Goal: Transaction & Acquisition: Purchase product/service

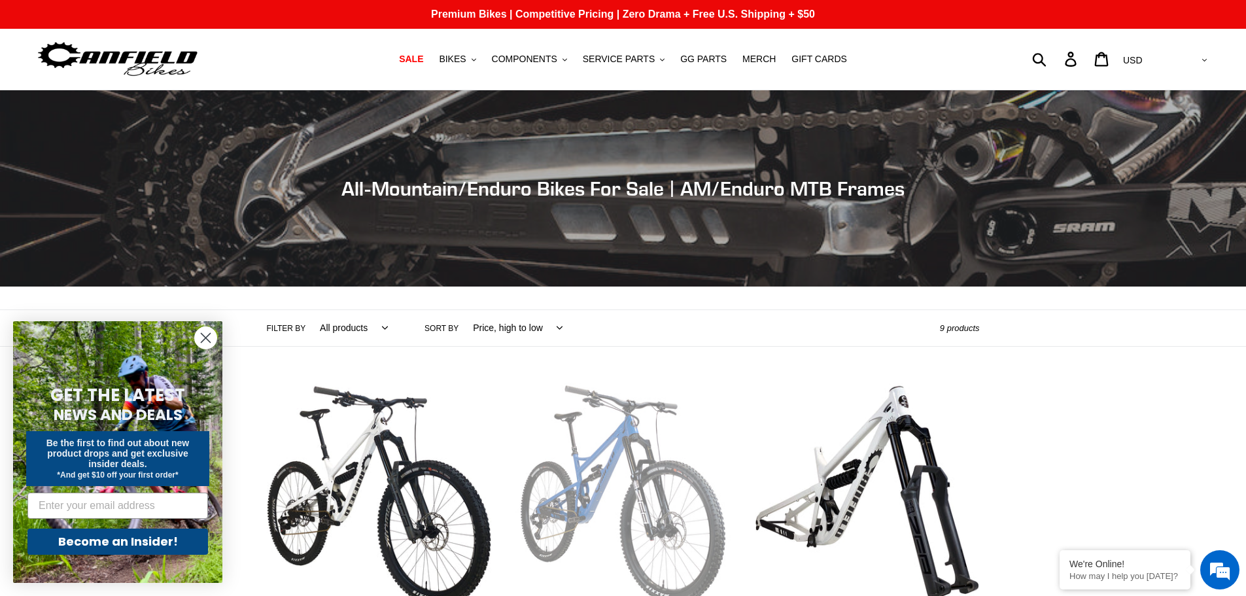
scroll to position [196, 0]
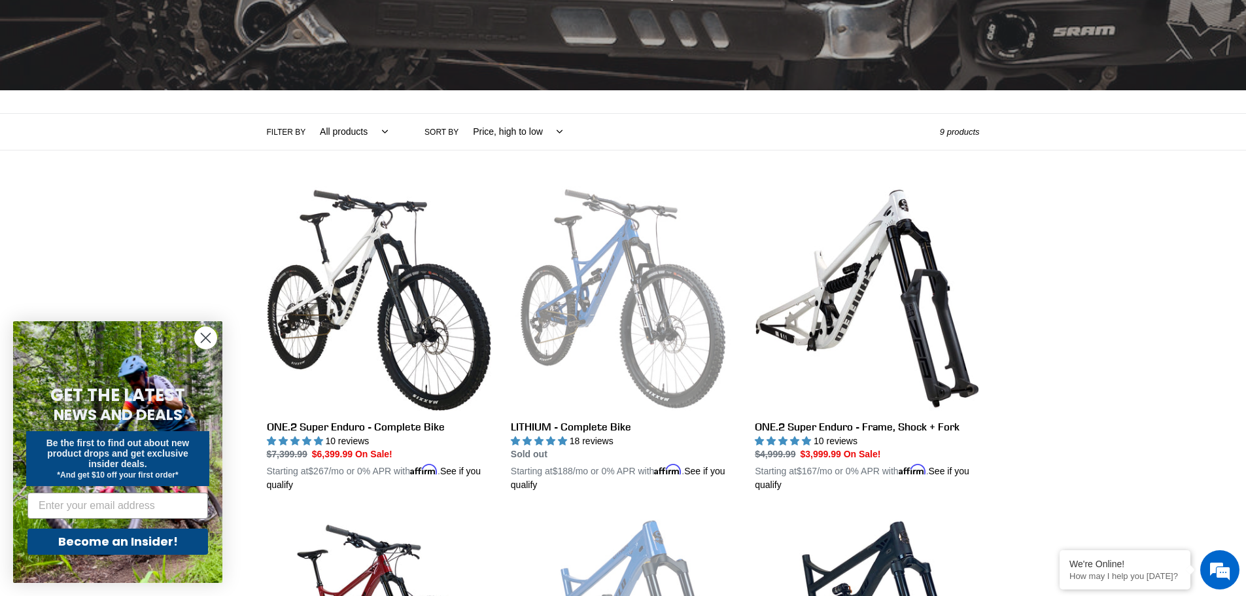
click at [205, 332] on circle "Close dialog" at bounding box center [206, 338] width 22 height 22
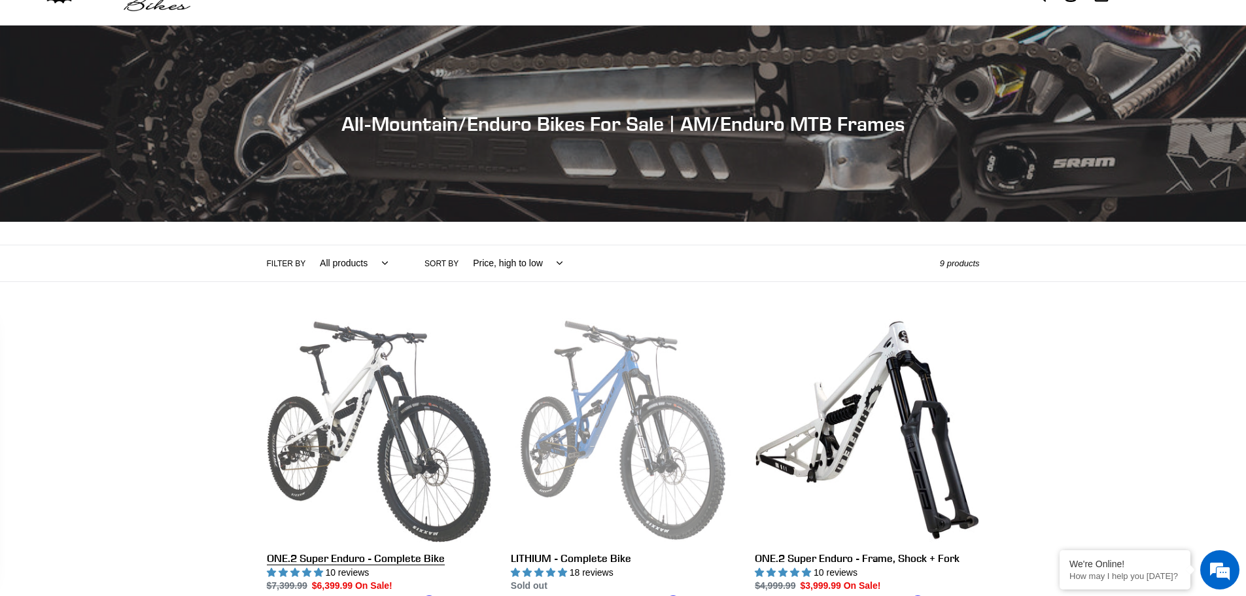
scroll to position [0, 0]
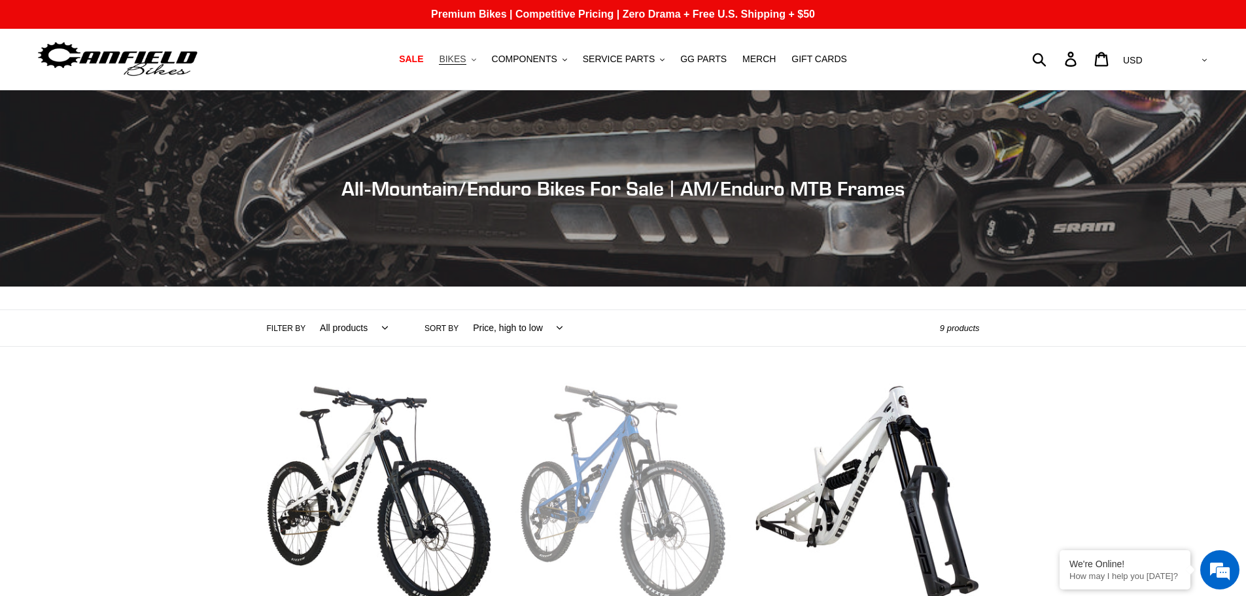
click at [466, 58] on span "BIKES" at bounding box center [452, 59] width 27 height 11
click at [541, 54] on span "COMPONENTS" at bounding box center [524, 59] width 65 height 11
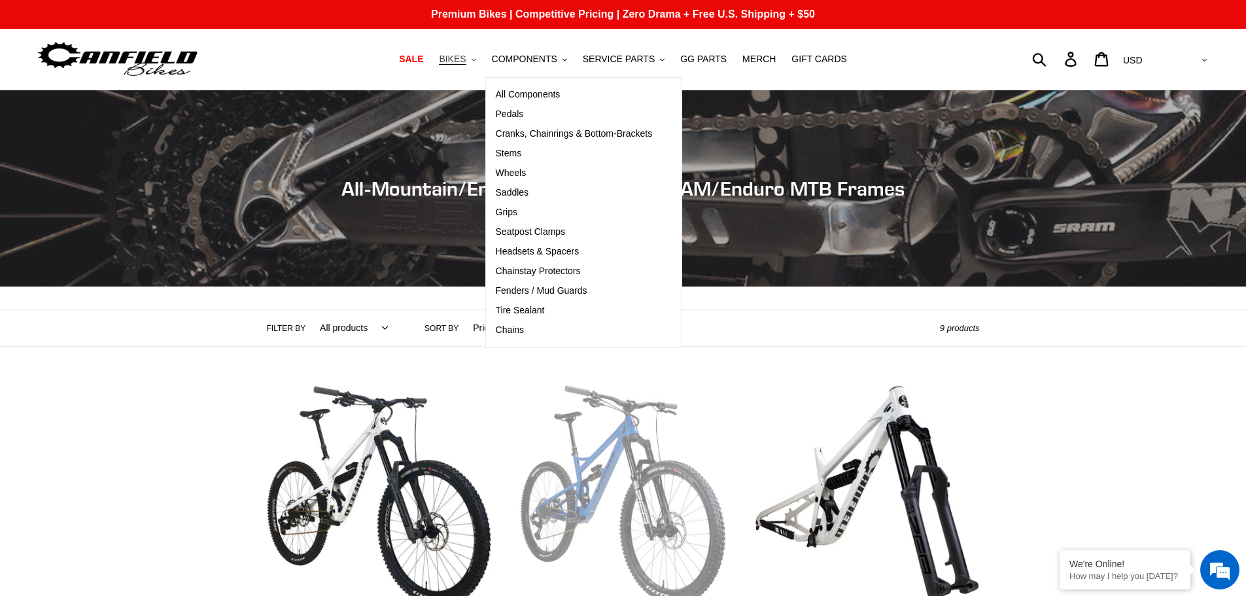
click at [479, 60] on button "BIKES .cls-1{fill:#231f20}" at bounding box center [457, 59] width 50 height 18
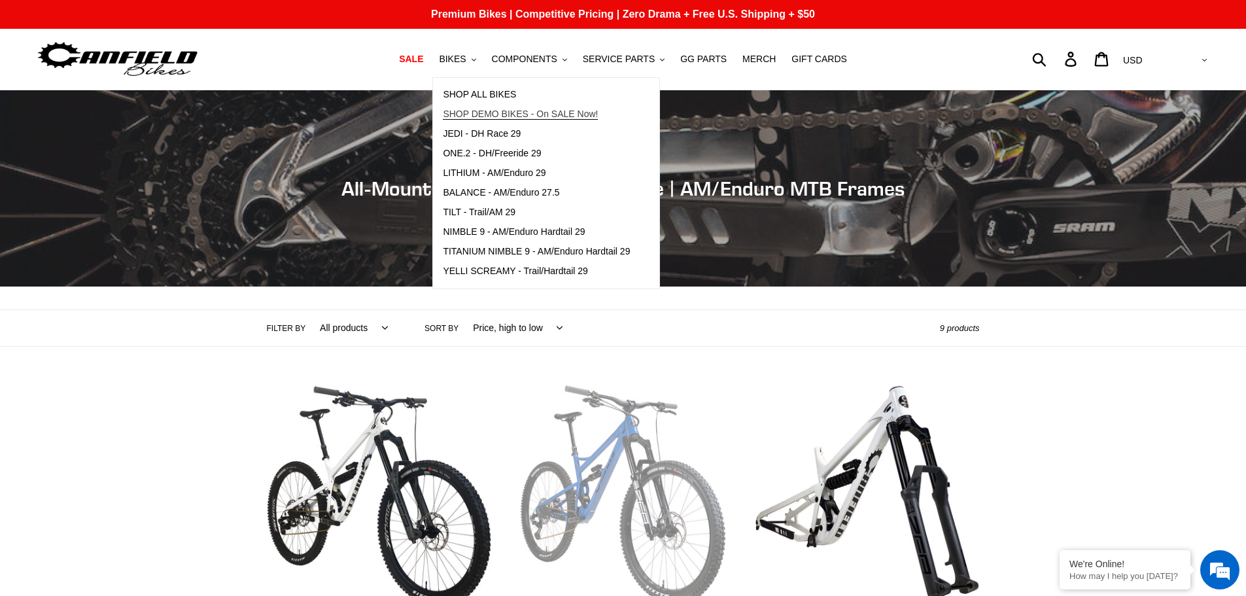
click at [578, 116] on span "SHOP DEMO BIKES - On SALE Now!" at bounding box center [520, 114] width 155 height 11
